Goal: Task Accomplishment & Management: Manage account settings

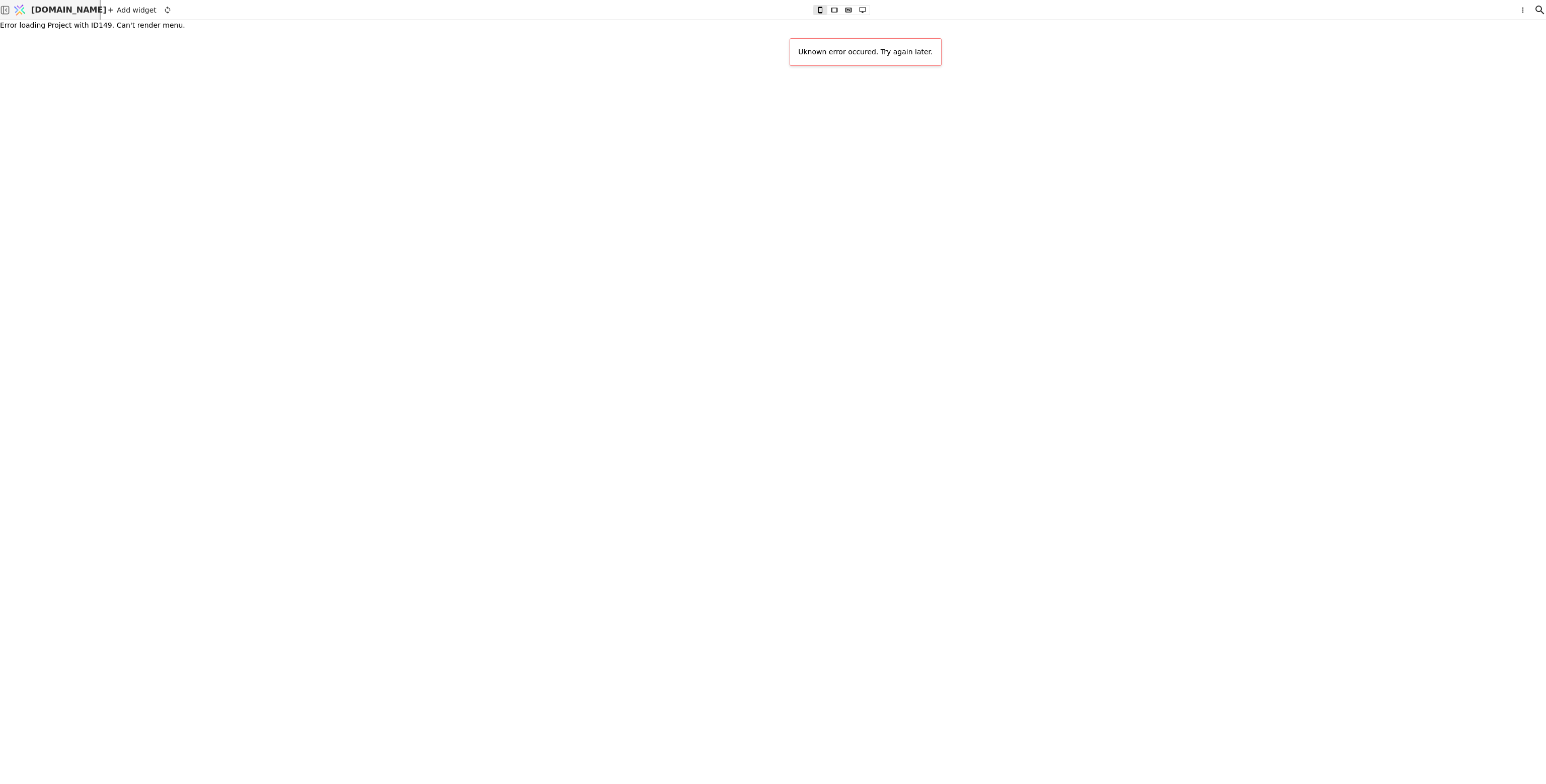
click at [54, 8] on span "[DOMAIN_NAME]" at bounding box center [69, 10] width 76 height 12
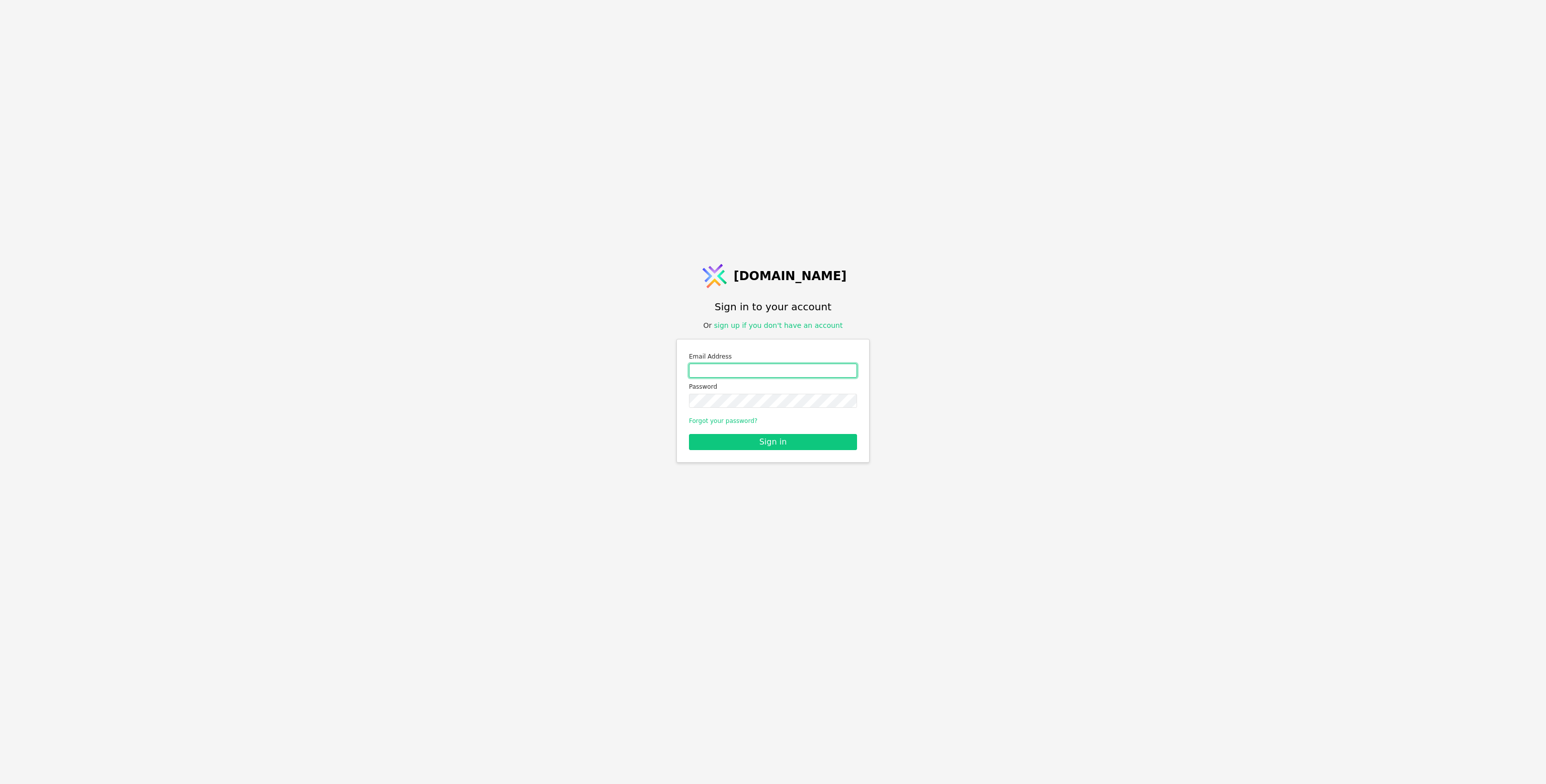
click at [584, 370] on input "Email address" at bounding box center [773, 370] width 168 height 14
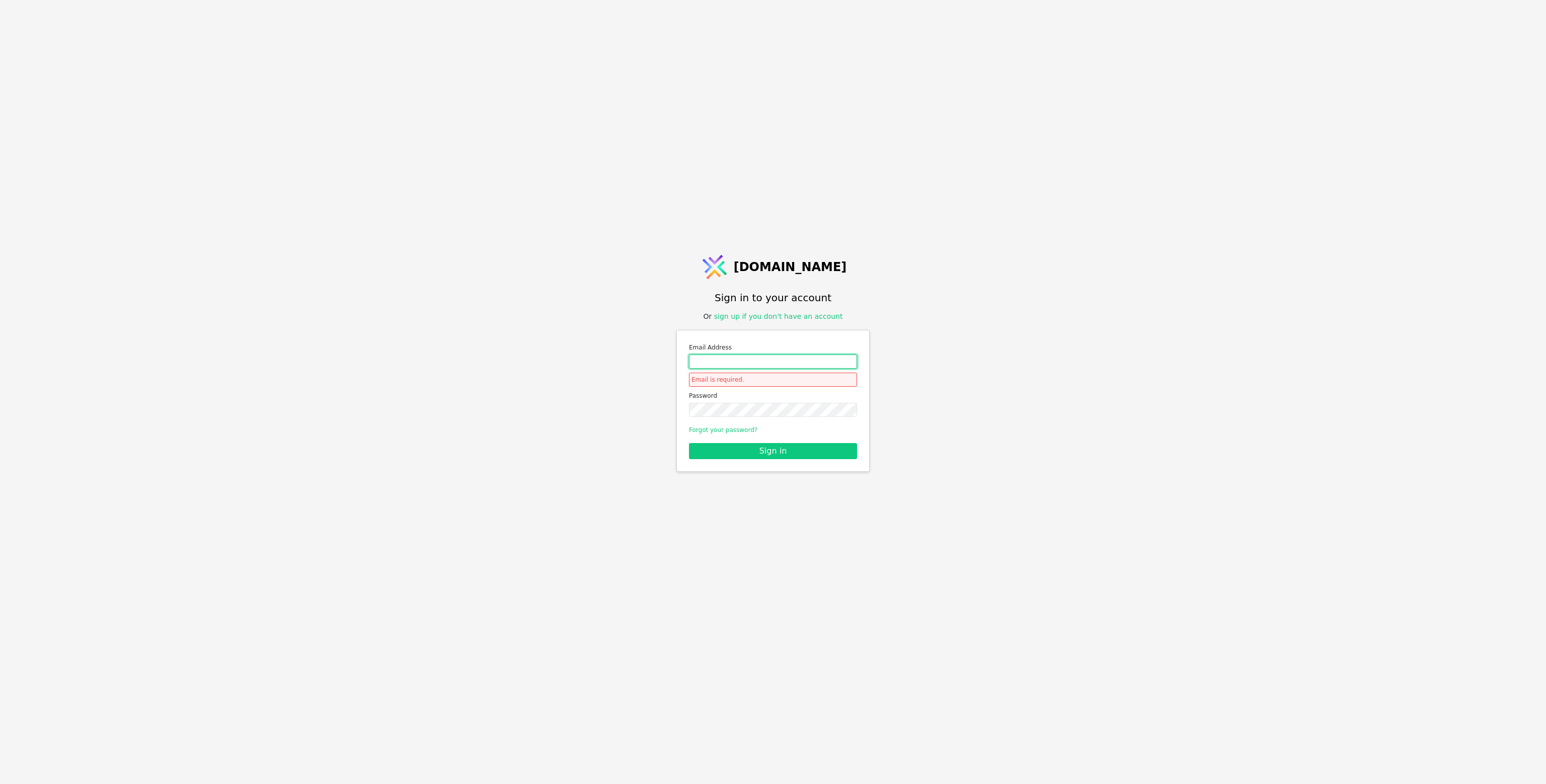
type input "roman.svystun@gmail.com"
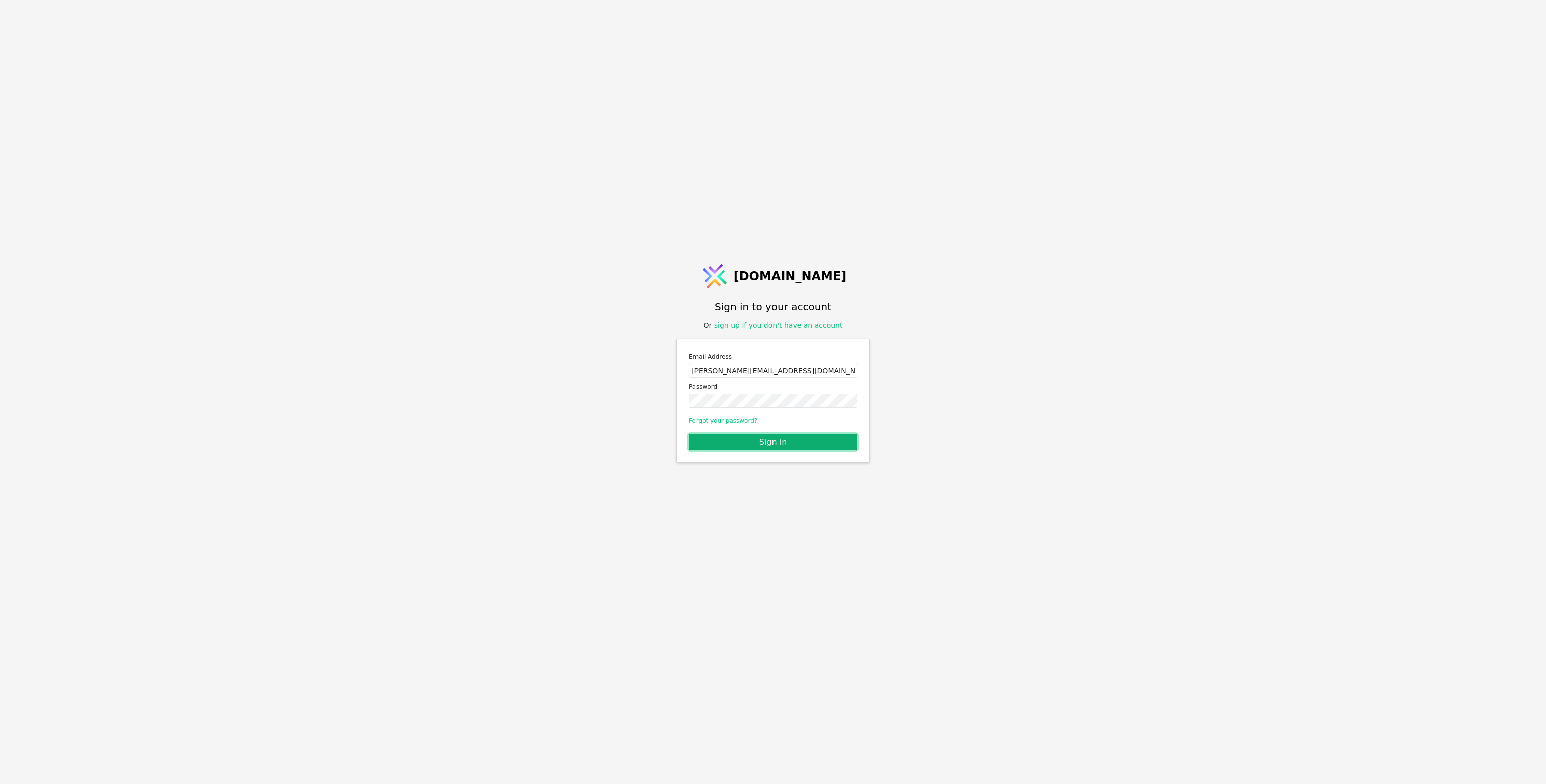
click at [584, 440] on button "Sign in" at bounding box center [773, 442] width 168 height 16
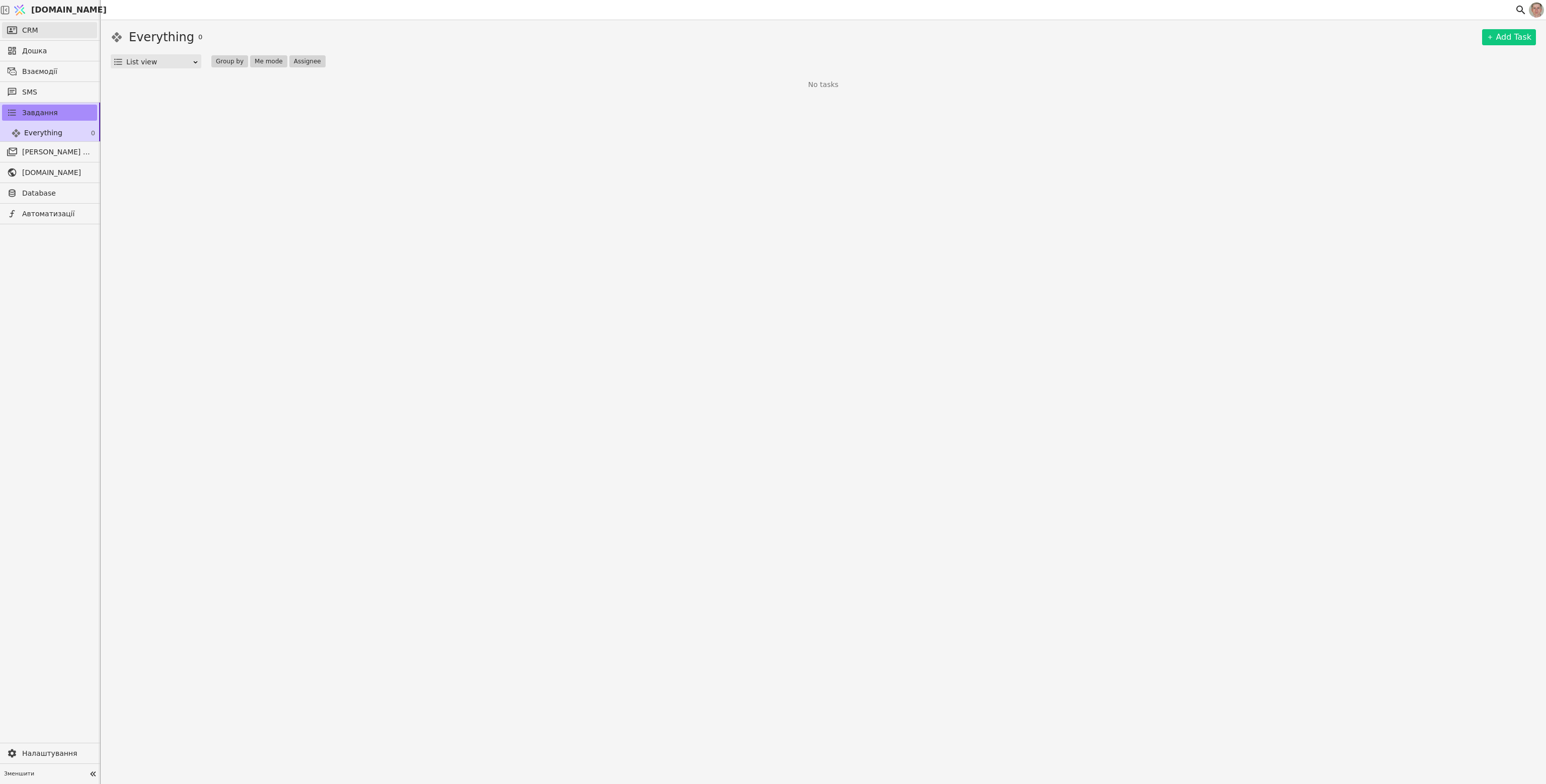
click at [53, 30] on link "CRM" at bounding box center [49, 30] width 95 height 16
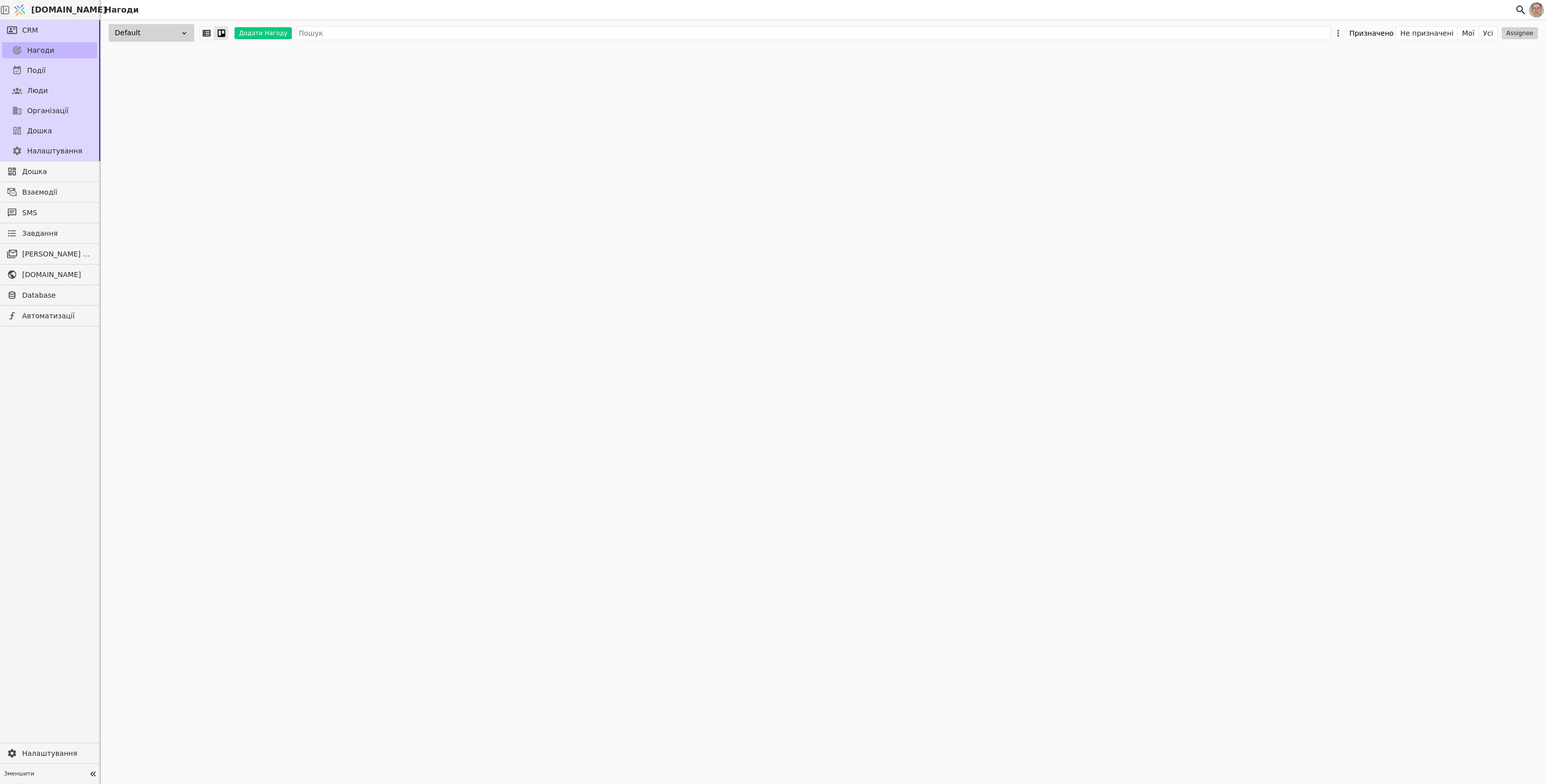
click at [54, 54] on link "Нагоди" at bounding box center [49, 50] width 95 height 16
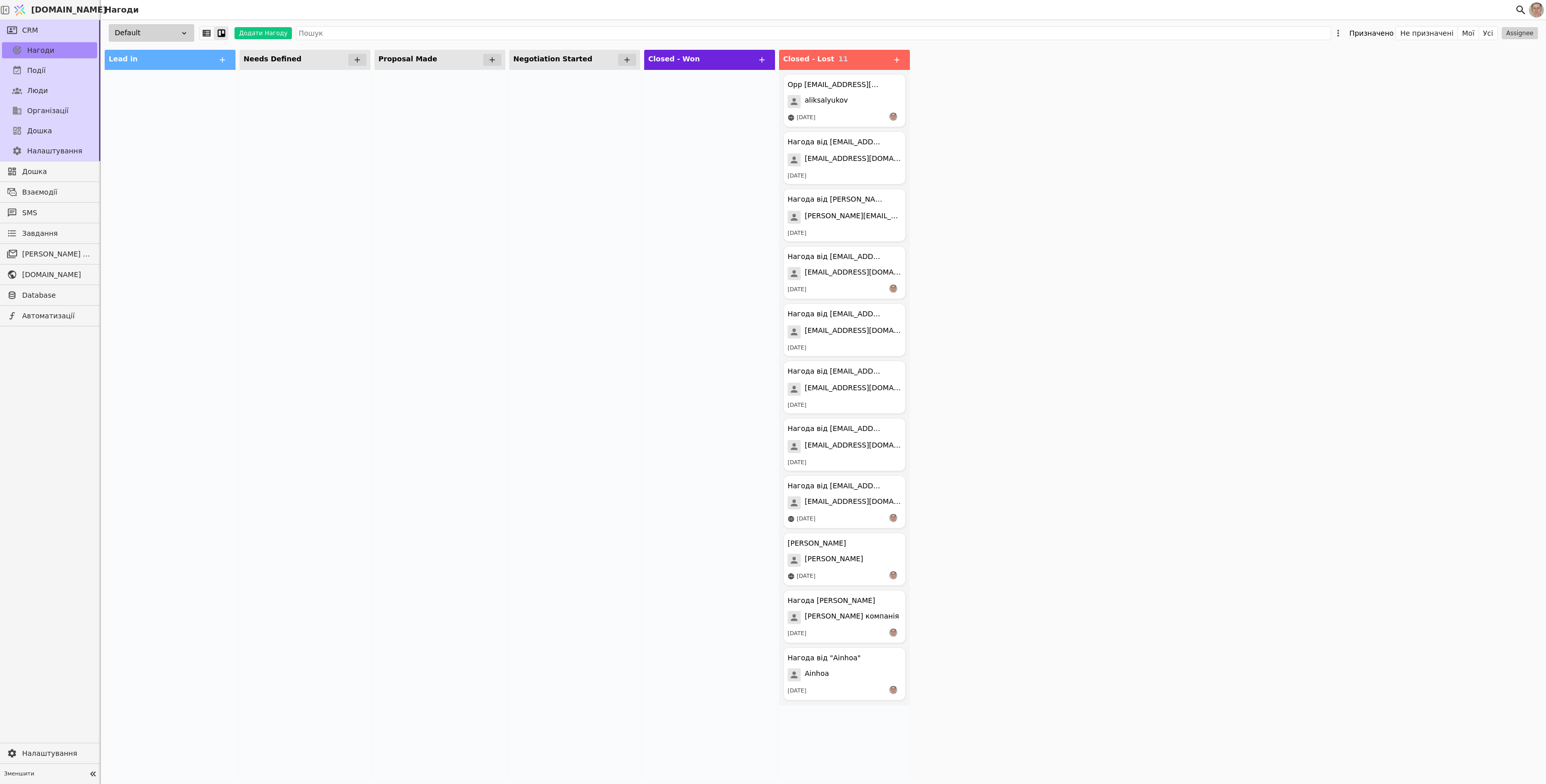
click at [154, 37] on div "Default" at bounding box center [151, 32] width 86 height 18
click at [167, 67] on div "HR" at bounding box center [144, 71] width 100 height 19
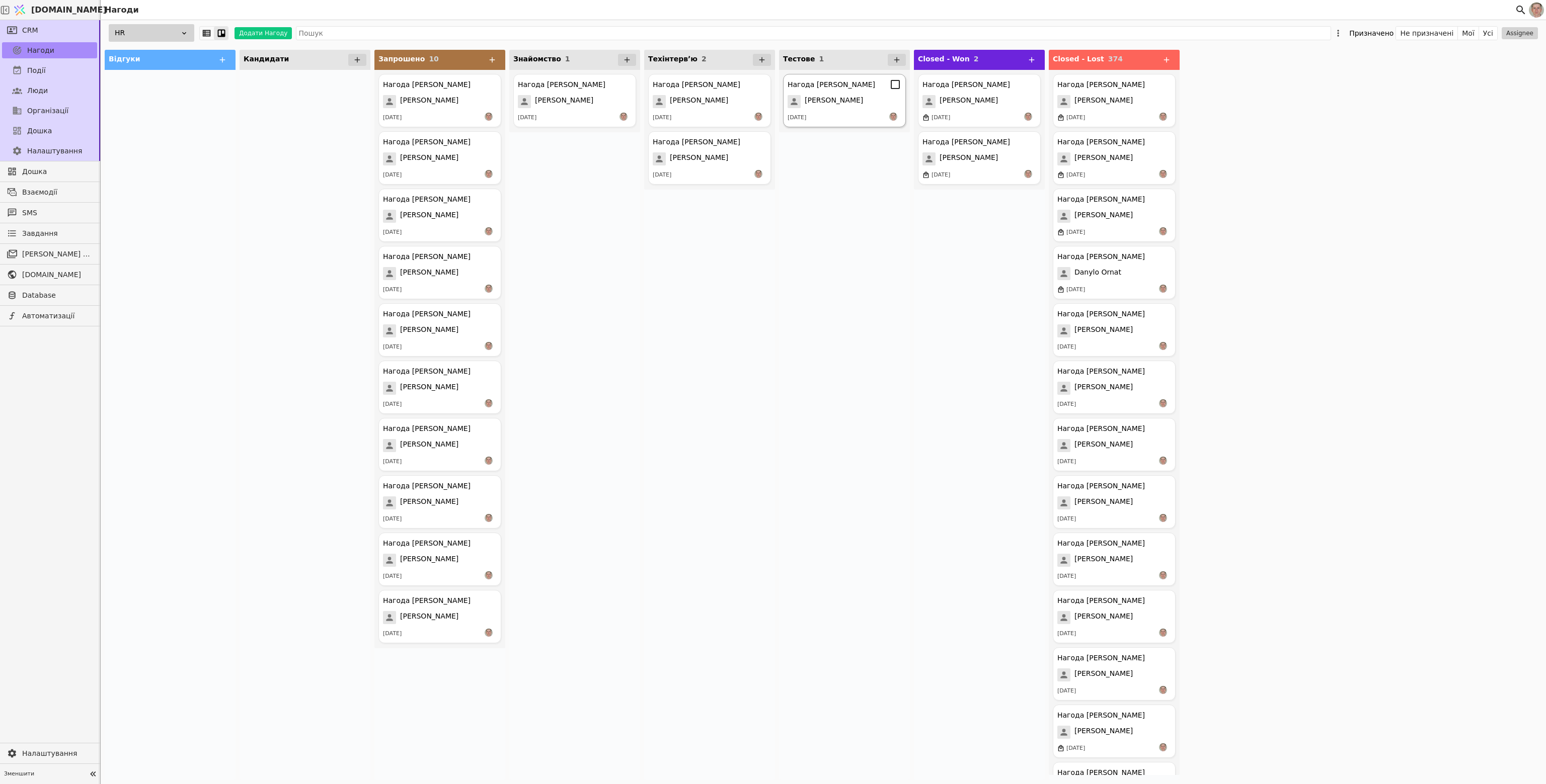
click at [837, 92] on div "Нагода Nikola Pavlenko Nikola Pavlenko 13.08.2025" at bounding box center [844, 100] width 122 height 54
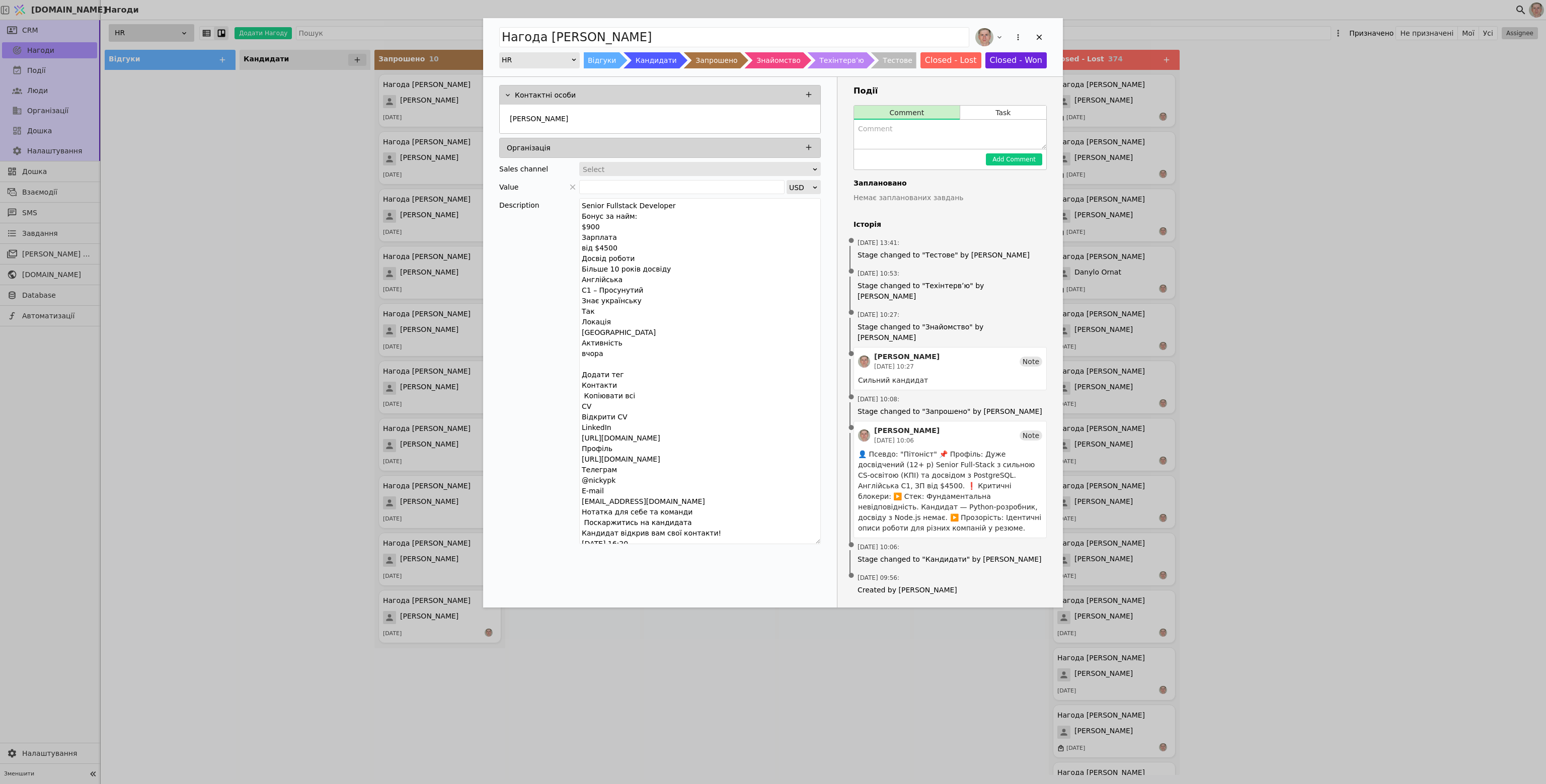
drag, startPoint x: 818, startPoint y: 219, endPoint x: 854, endPoint y: 534, distance: 317.1
click at [855, 536] on div "Контактні особи Nikola Pavlenko Організація Sales channel Select Value USD Desc…" at bounding box center [773, 342] width 580 height 531
drag, startPoint x: 624, startPoint y: 245, endPoint x: 584, endPoint y: 252, distance: 40.6
click at [584, 252] on textarea "Senior Fullstack Developer Бонус за найм: $900 Зарплата від $4500 Досвід роботи…" at bounding box center [700, 369] width 241 height 342
click at [531, 510] on div "Description Senior Fullstack Developer Бонус за найм: $900 Зарплата від $4500 Д…" at bounding box center [660, 370] width 321 height 346
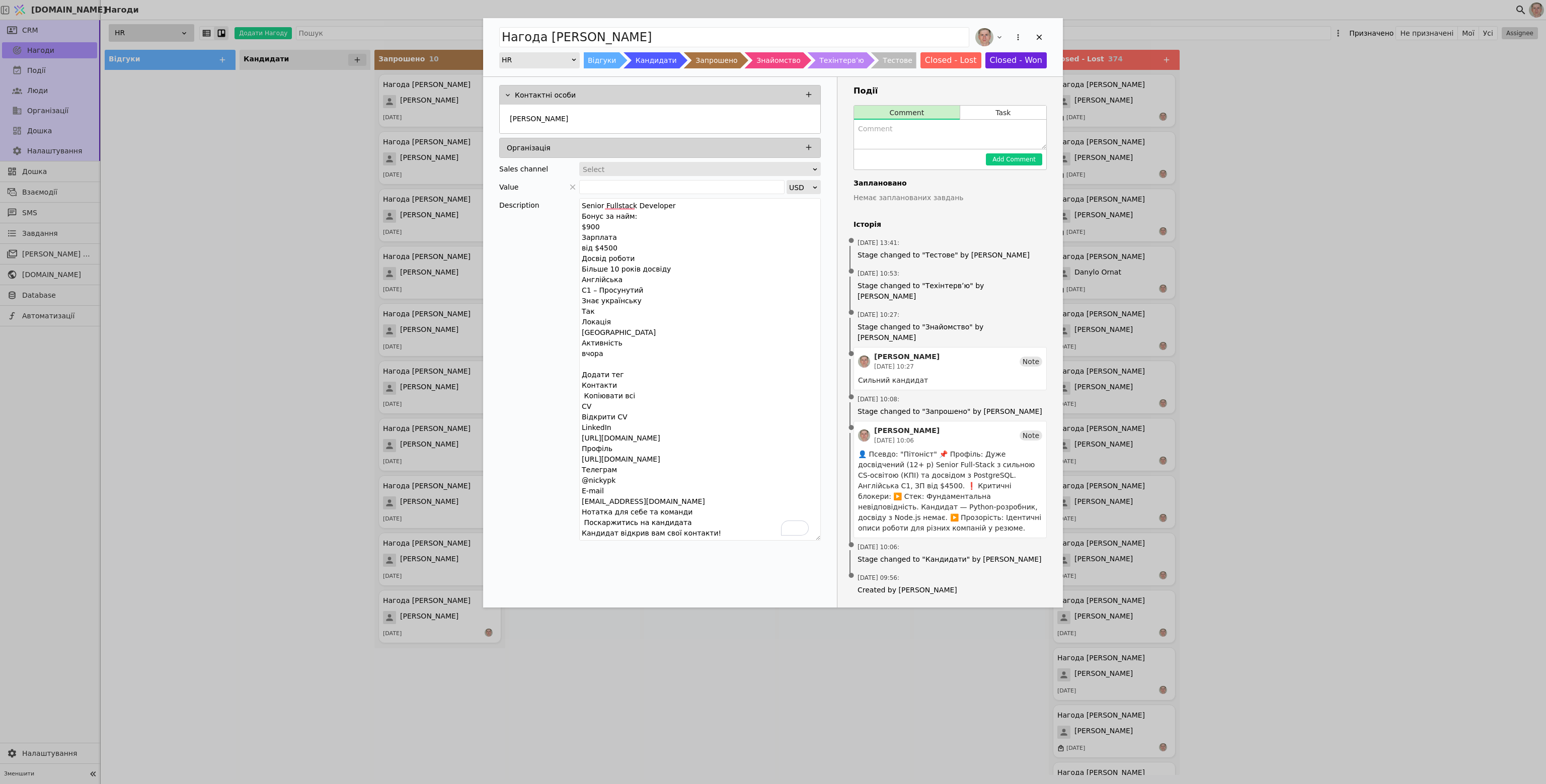
click at [518, 465] on div "Description Senior Fullstack Developer Бонус за найм: $900 Зарплата від $4500 Д…" at bounding box center [660, 370] width 321 height 346
click at [314, 364] on div "Нагода Nikola Pavlenko HR Відгуки Кандидати Запрошено Знайомство Техінтервʼю Те…" at bounding box center [773, 392] width 1546 height 784
click at [769, 646] on div "Нагода Nikola Pavlenko HR Відгуки Кандидати Запрошено Знайомство Техінтервʼю Те…" at bounding box center [773, 392] width 1546 height 784
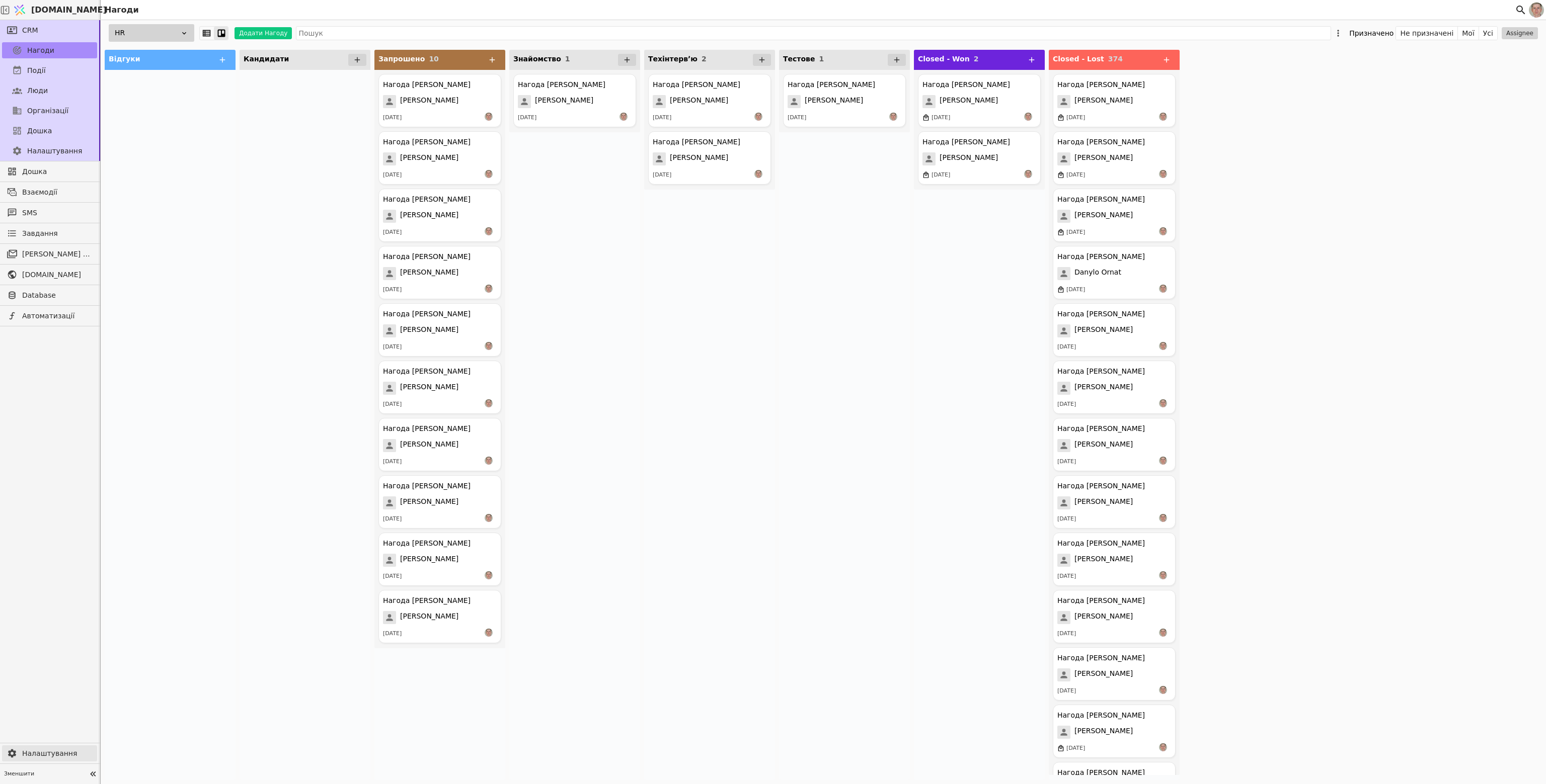
click at [59, 750] on span "Налаштування" at bounding box center [57, 753] width 70 height 10
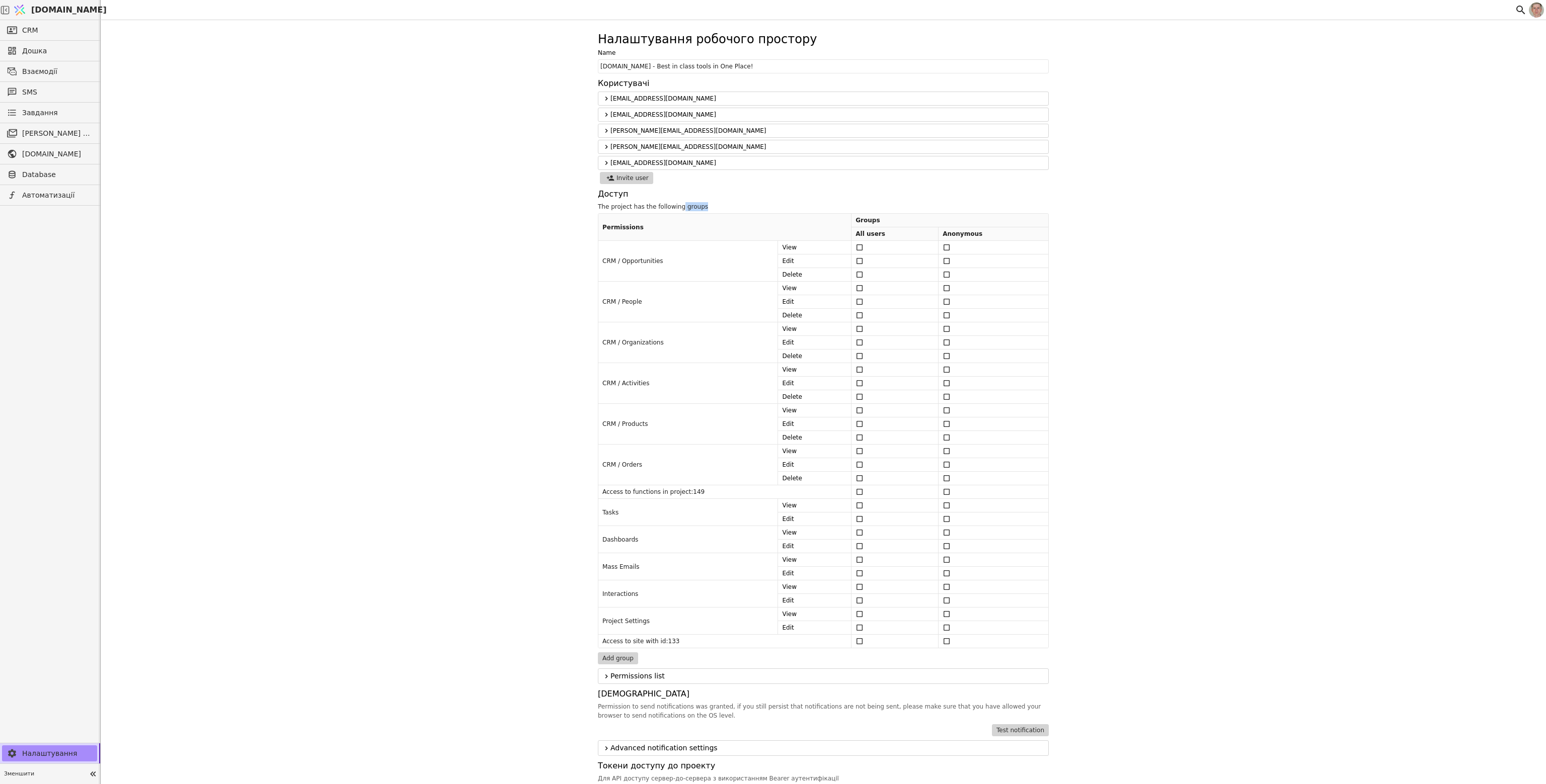
drag, startPoint x: 677, startPoint y: 206, endPoint x: 725, endPoint y: 206, distance: 48.0
click at [725, 206] on div "The project has the following groups" at bounding box center [823, 206] width 451 height 9
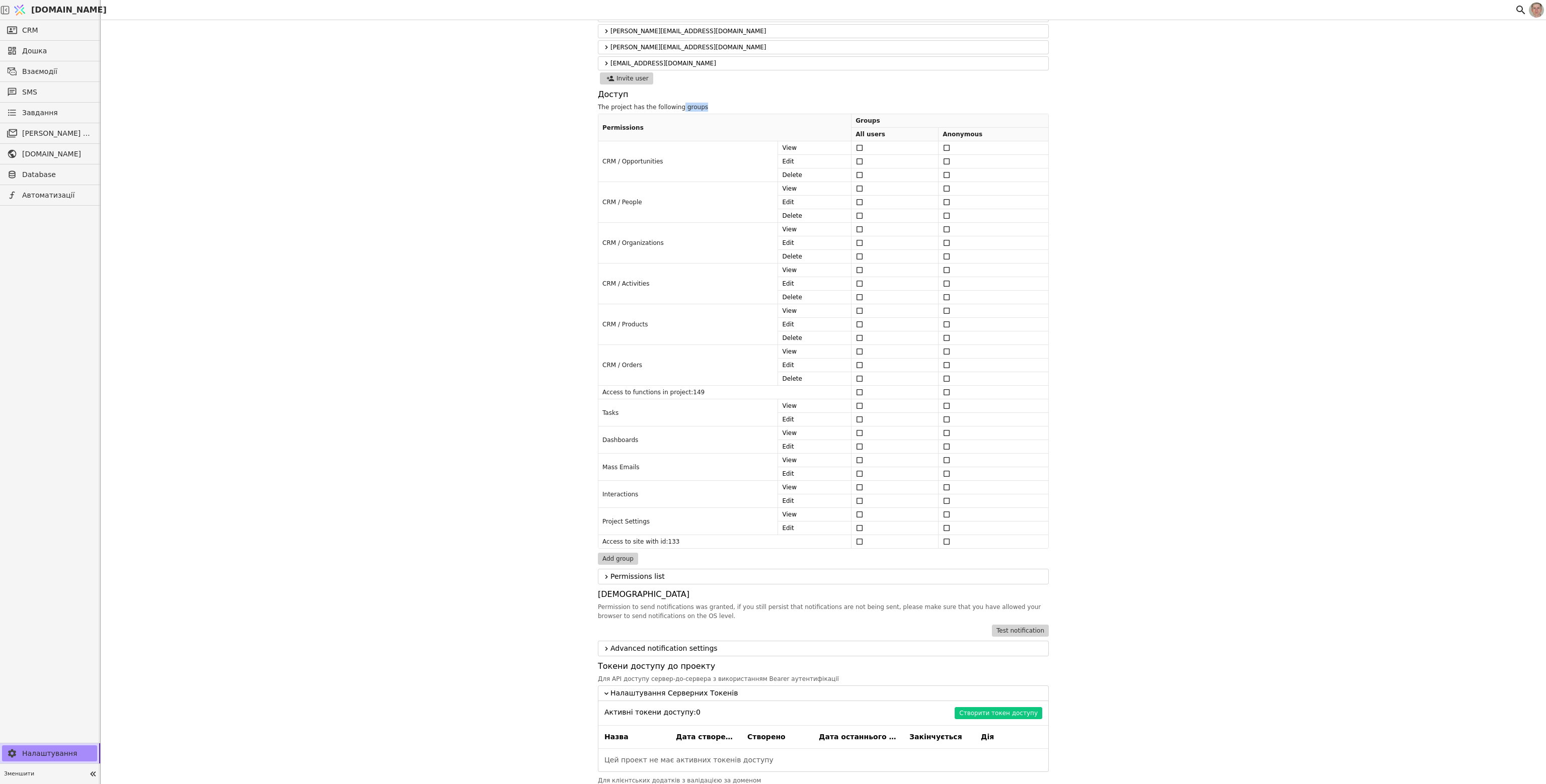
scroll to position [50, 0]
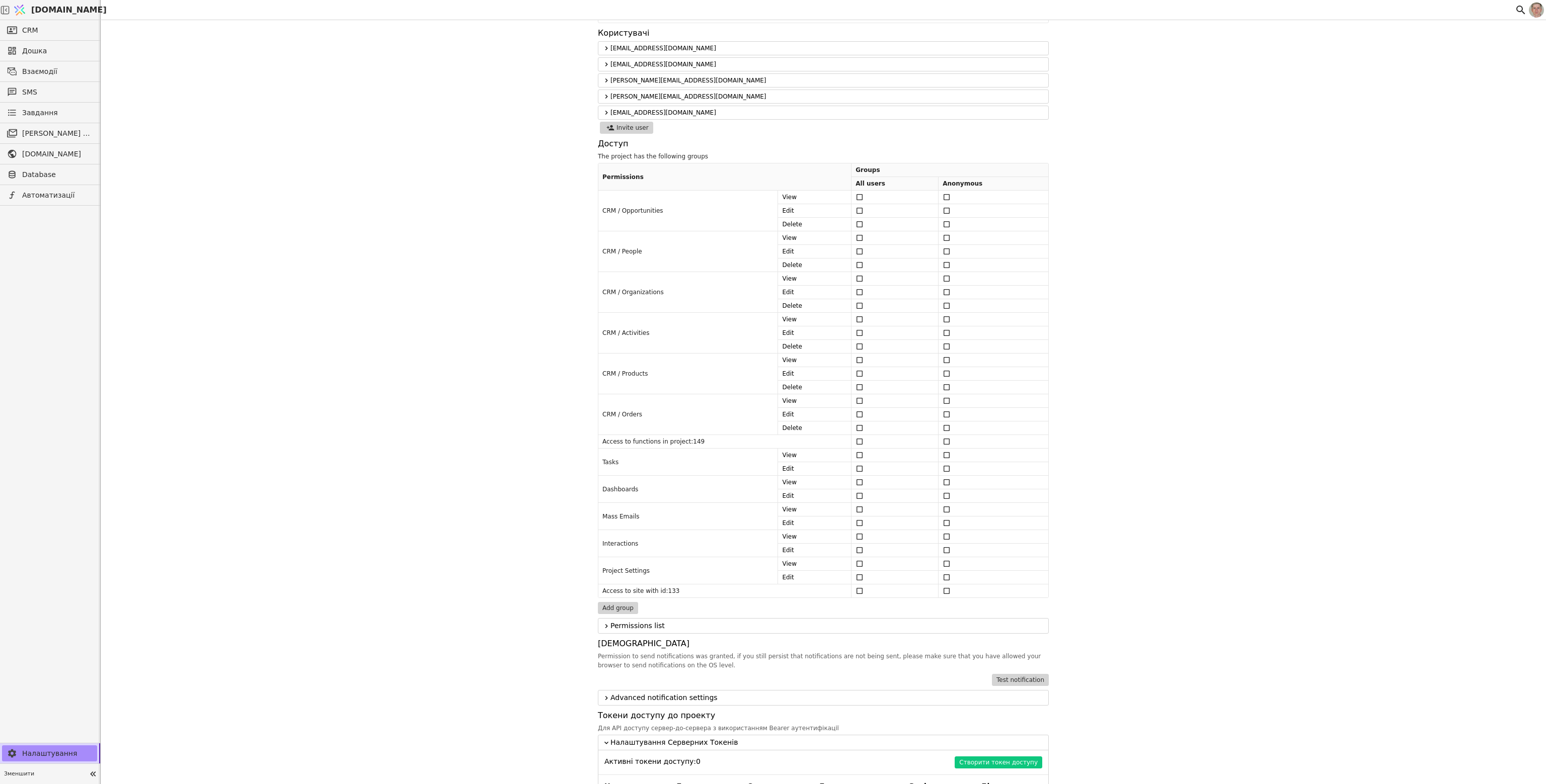
click at [747, 134] on div "Налаштування робочого простору Name Svit.One - Best in class tools in One Place…" at bounding box center [823, 595] width 451 height 1253
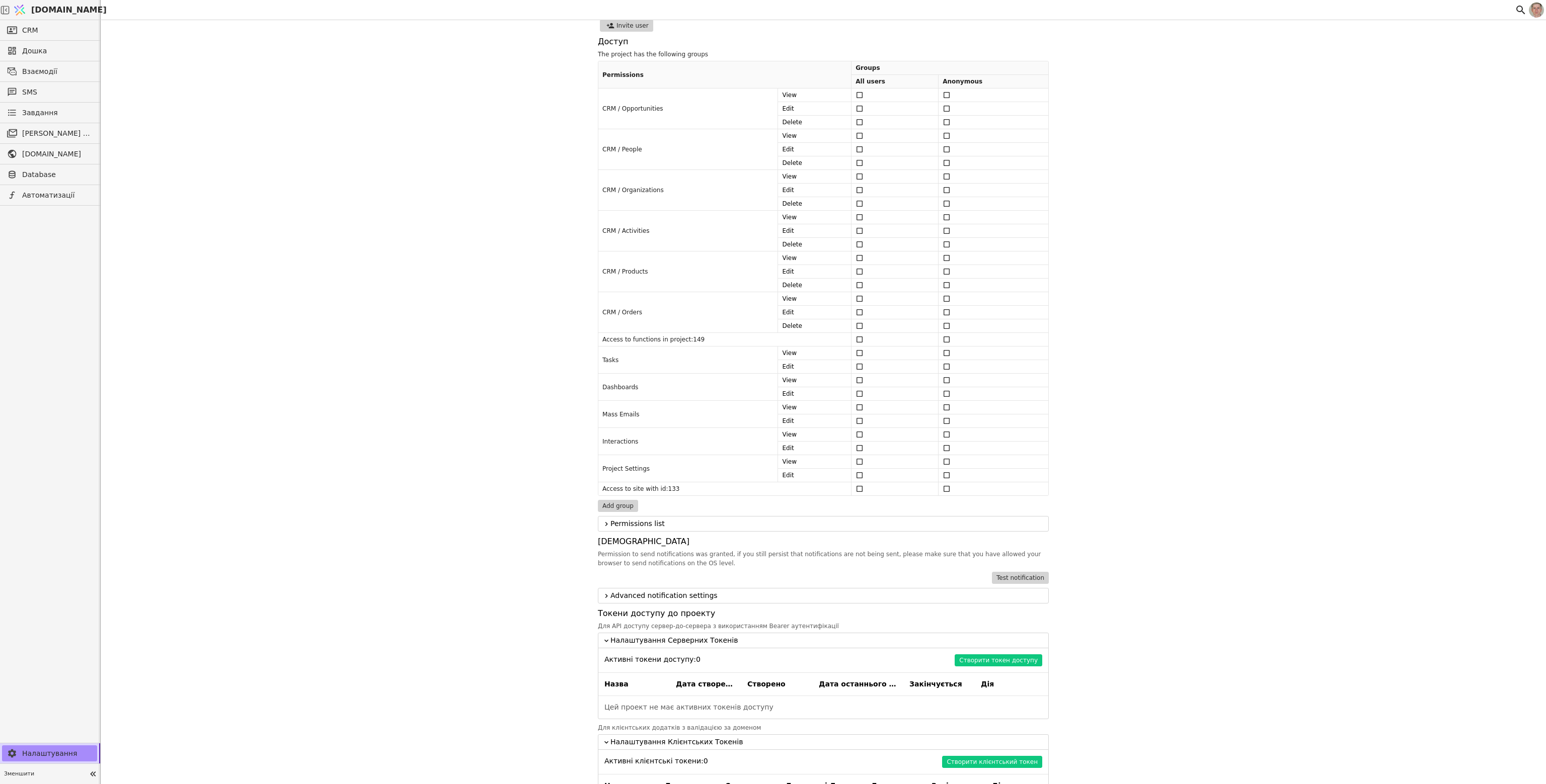
scroll to position [0, 0]
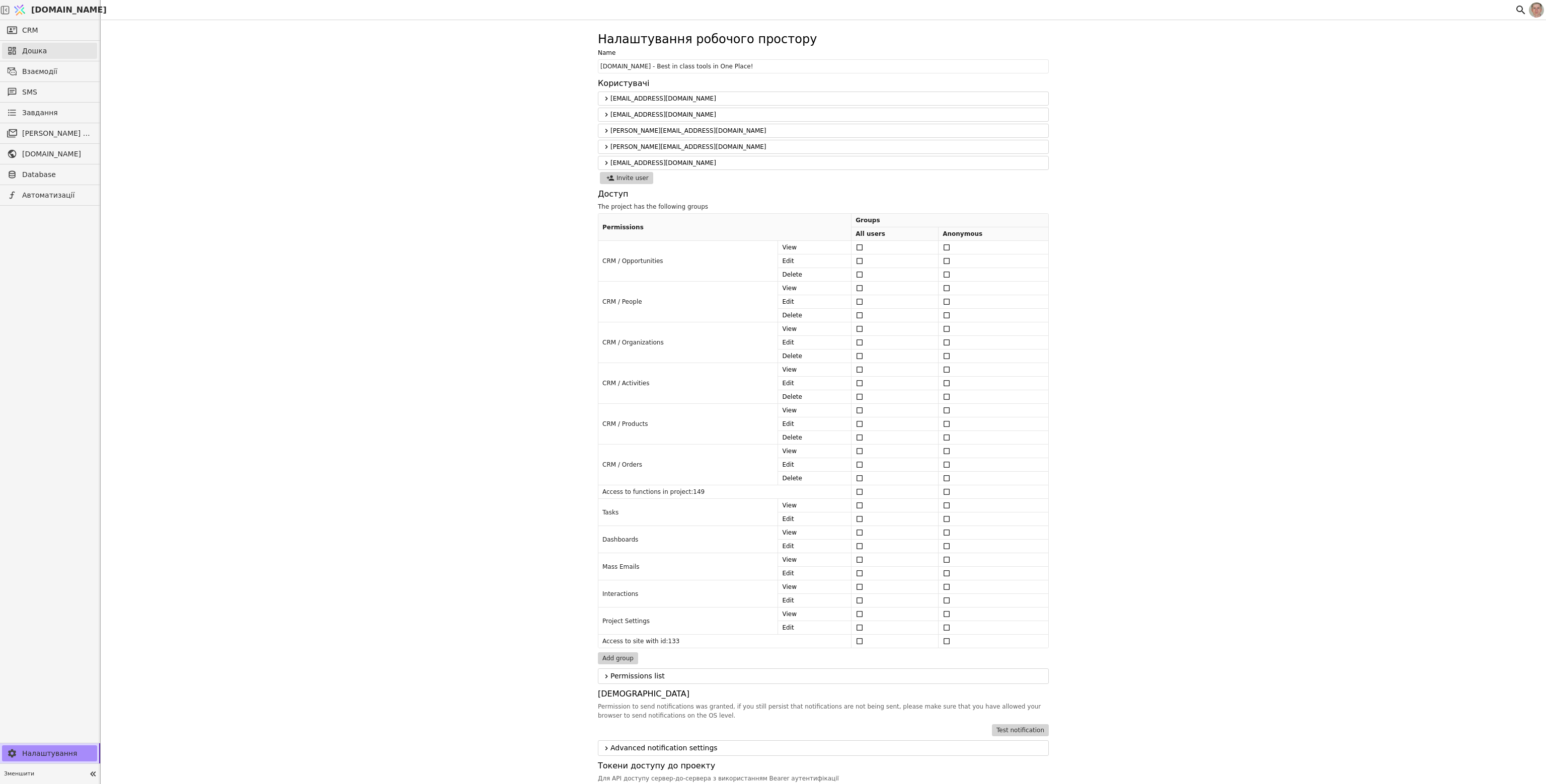
click at [60, 47] on span "Дошка" at bounding box center [57, 51] width 70 height 10
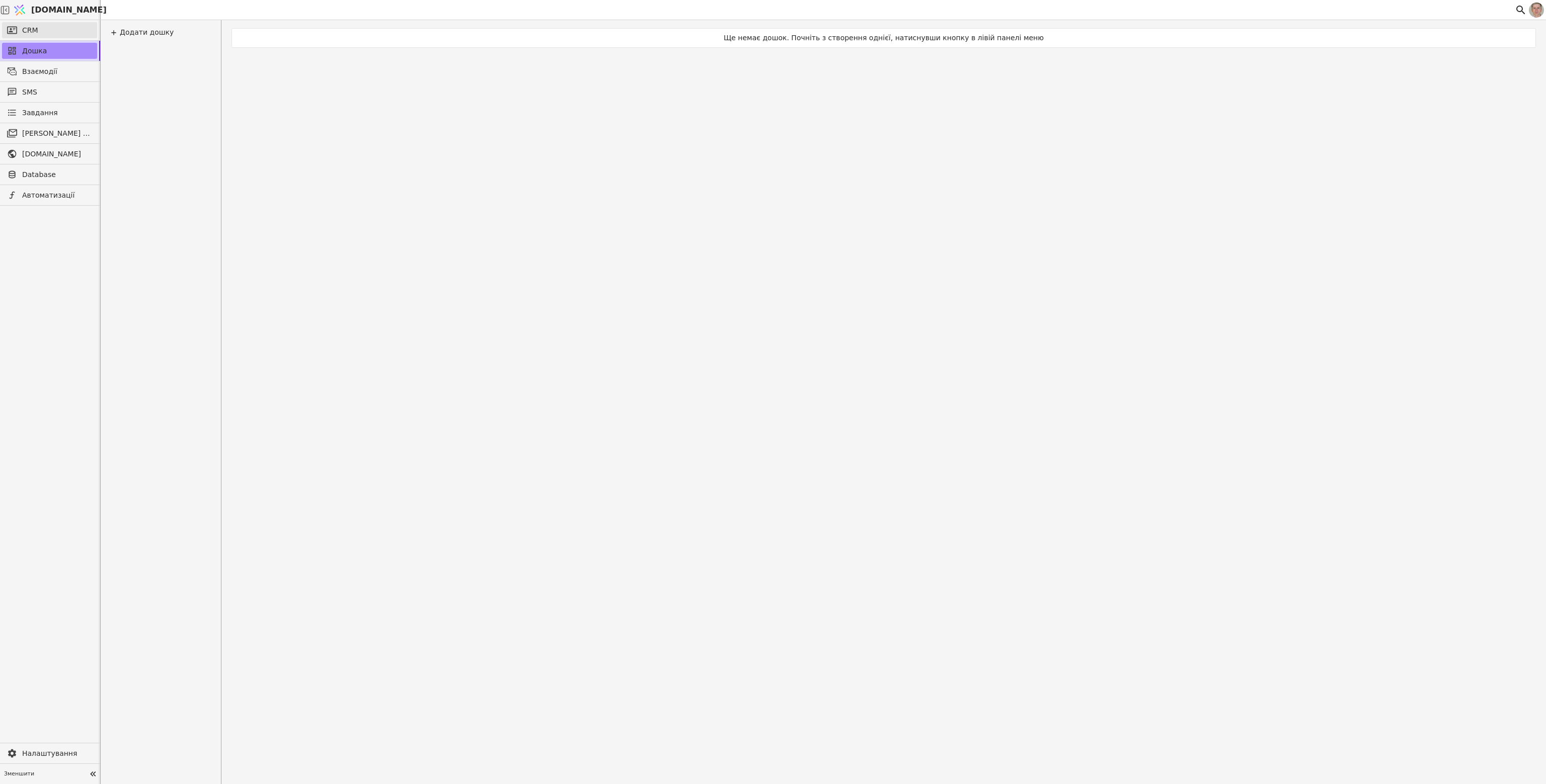
click at [54, 26] on link "CRM" at bounding box center [49, 30] width 95 height 16
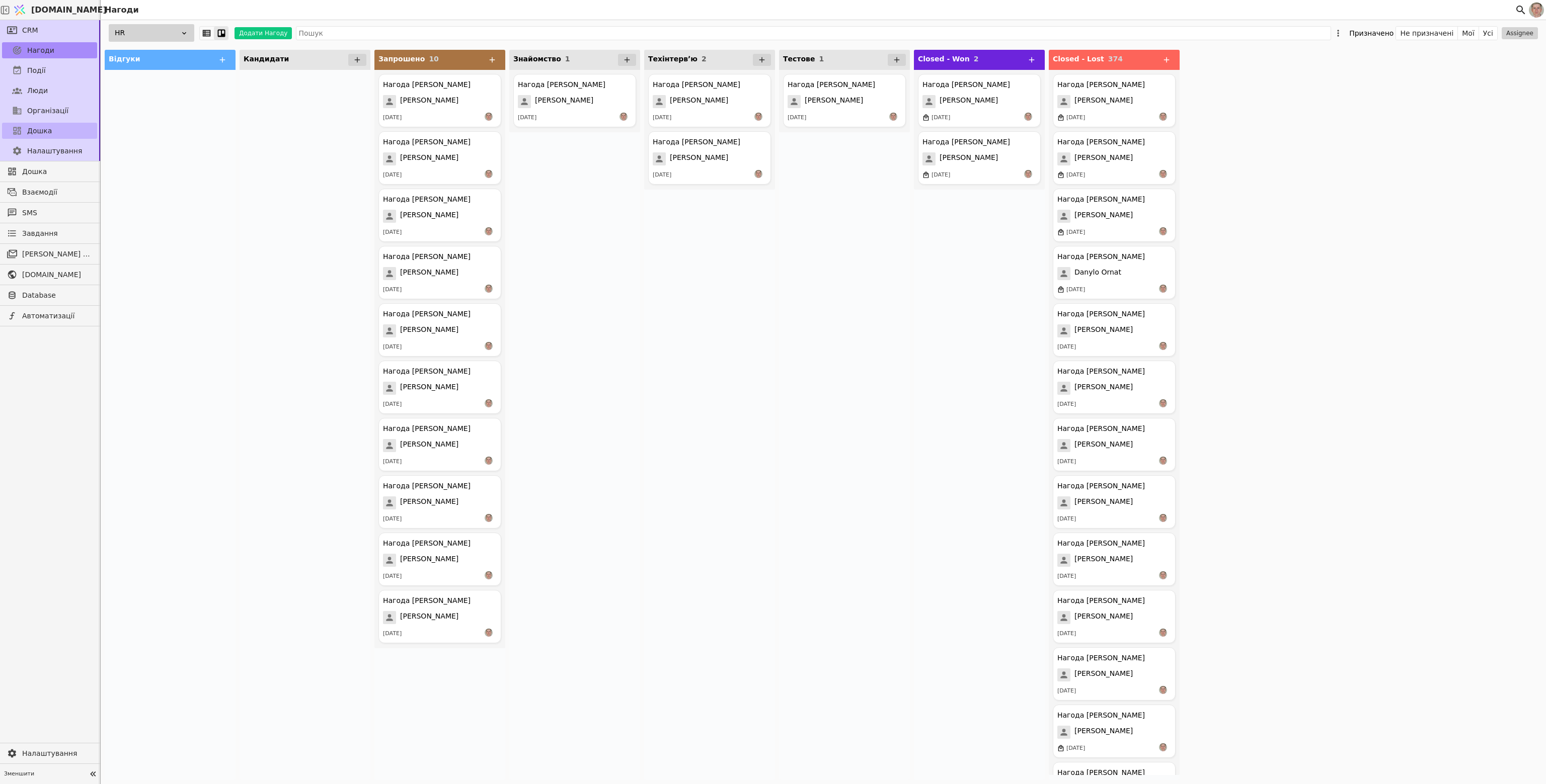
click at [59, 131] on link "Дошка" at bounding box center [49, 130] width 95 height 16
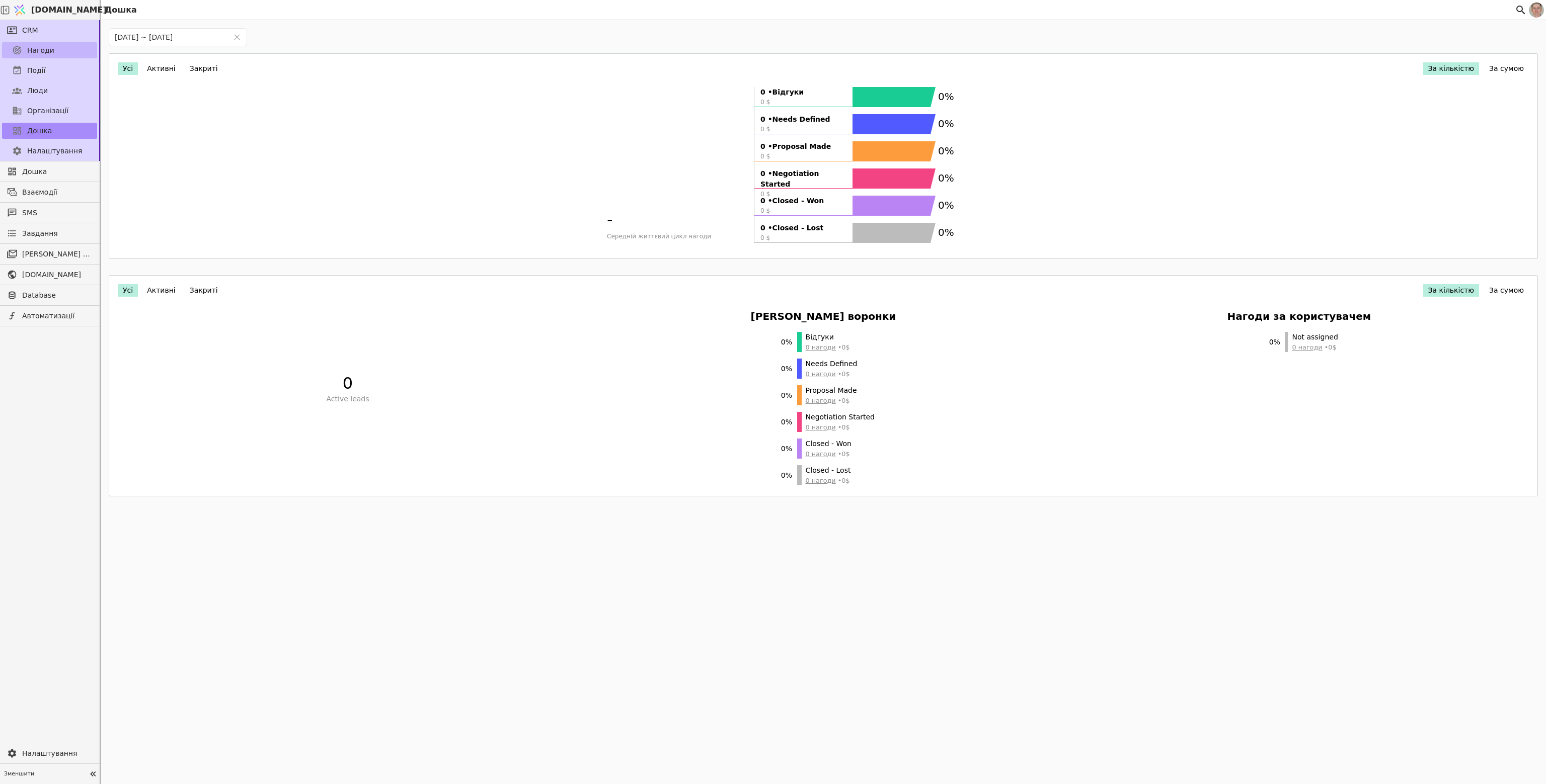
click at [56, 52] on link "Нагоди" at bounding box center [49, 50] width 95 height 16
